Goal: Task Accomplishment & Management: Complete application form

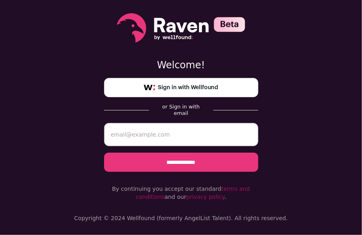
click at [199, 123] on input "email" at bounding box center [181, 134] width 154 height 23
type input "gbatta0810@gmail.com"
click at [200, 156] on input "**********" at bounding box center [181, 162] width 154 height 19
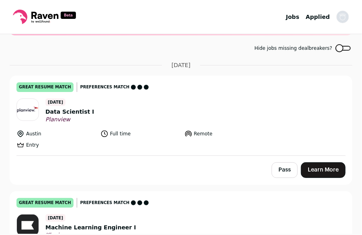
scroll to position [41, 0]
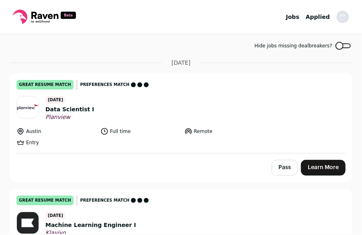
click at [73, 110] on span "Data Scientist I" at bounding box center [69, 109] width 49 height 8
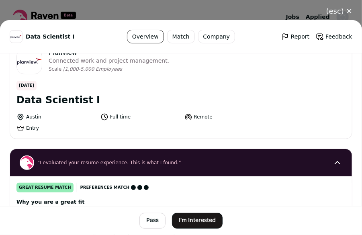
scroll to position [22, 0]
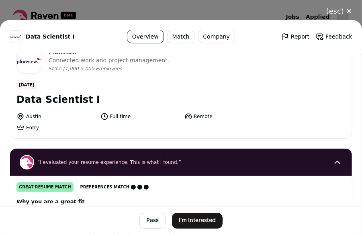
click at [187, 224] on button "I'm Interested" at bounding box center [197, 221] width 51 height 16
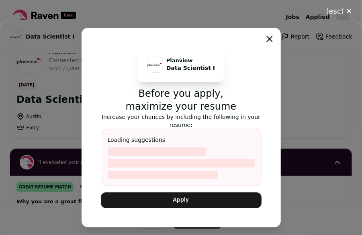
drag, startPoint x: 176, startPoint y: 210, endPoint x: 179, endPoint y: 206, distance: 5.2
click at [179, 206] on div "Planview Data Scientist I Before you apply, maximize your resume Increase your …" at bounding box center [181, 128] width 199 height 200
click at [207, 195] on button "Apply" at bounding box center [181, 201] width 161 height 16
